Goal: Information Seeking & Learning: Understand process/instructions

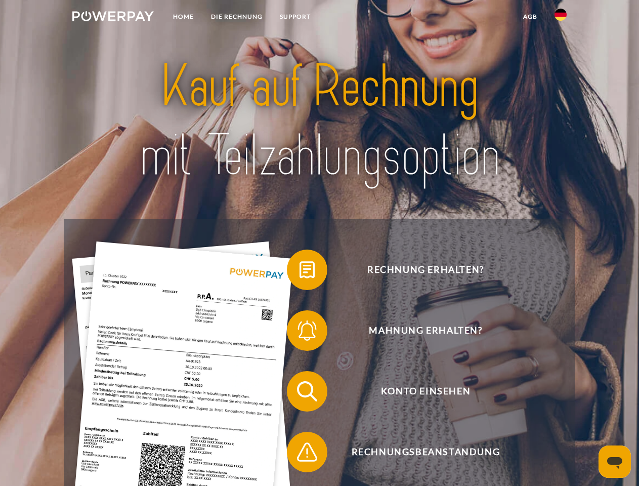
click at [113, 18] on img at bounding box center [112, 16] width 81 height 10
click at [561, 18] on img at bounding box center [561, 15] width 12 height 12
click at [530, 17] on link "agb" at bounding box center [530, 17] width 31 height 18
click at [300, 272] on span at bounding box center [292, 269] width 51 height 51
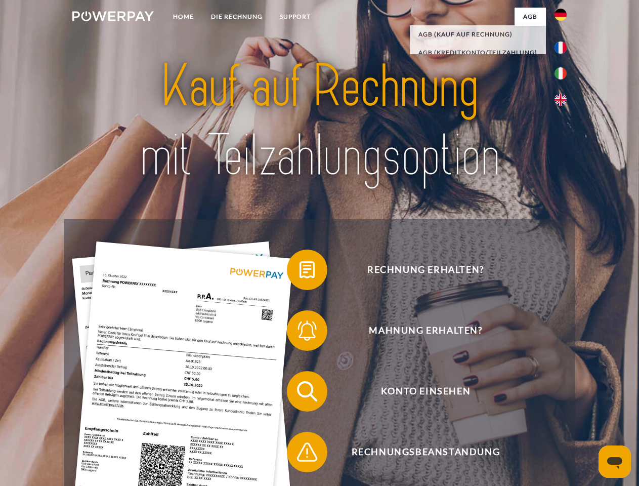
click at [300, 333] on span at bounding box center [292, 330] width 51 height 51
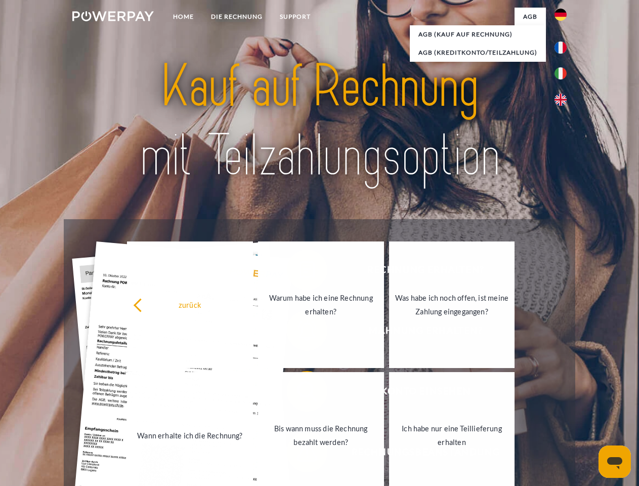
click at [300, 393] on link "Bis wann muss die Rechnung bezahlt werden?" at bounding box center [321, 435] width 126 height 127
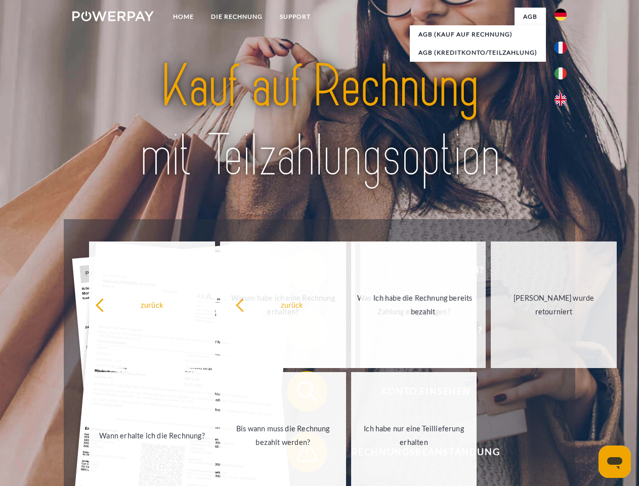
click at [300, 454] on span at bounding box center [292, 452] width 51 height 51
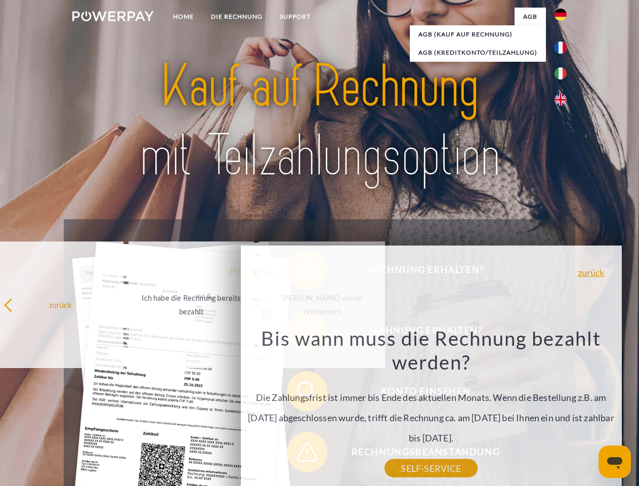
click at [615, 462] on icon "Messaging-Fenster öffnen" at bounding box center [614, 463] width 15 height 12
